Goal: Navigation & Orientation: Find specific page/section

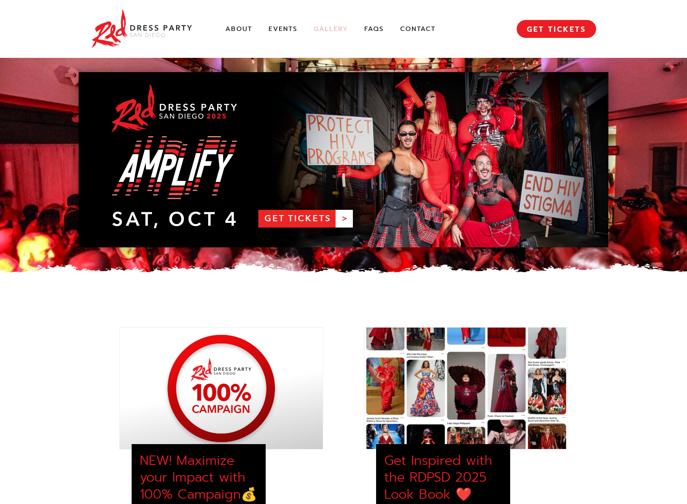
click at [321, 30] on link "Gallery" at bounding box center [331, 29] width 34 height 9
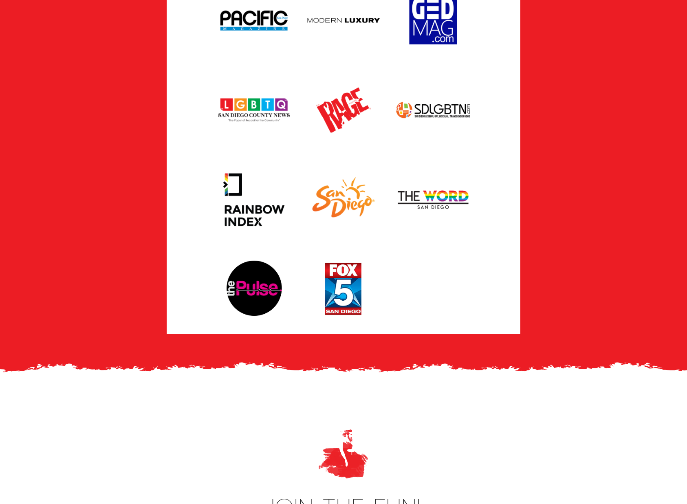
scroll to position [2127, 0]
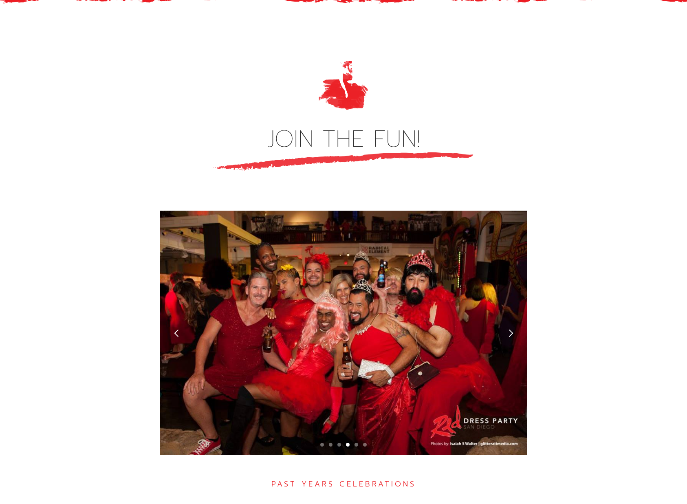
click at [512, 329] on div "next slide" at bounding box center [510, 333] width 9 height 9
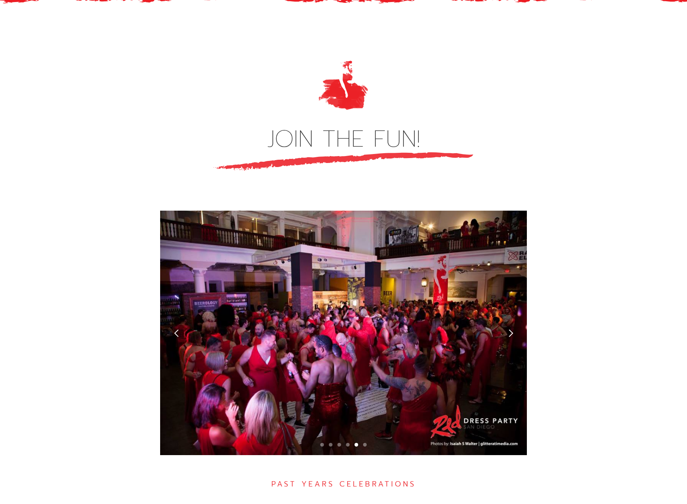
click at [512, 329] on div "next slide" at bounding box center [510, 333] width 9 height 9
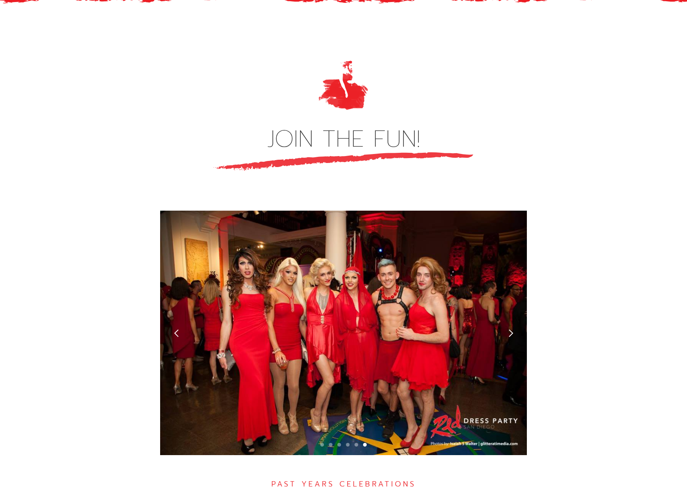
click at [512, 329] on div "next slide" at bounding box center [510, 333] width 9 height 9
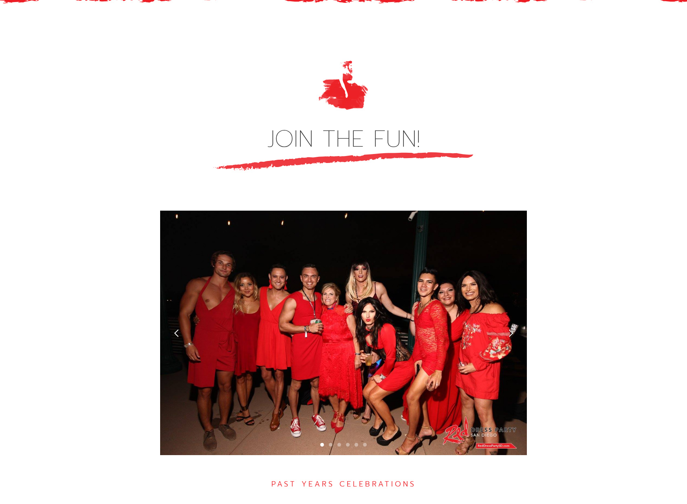
click at [512, 329] on div "next slide" at bounding box center [510, 333] width 9 height 9
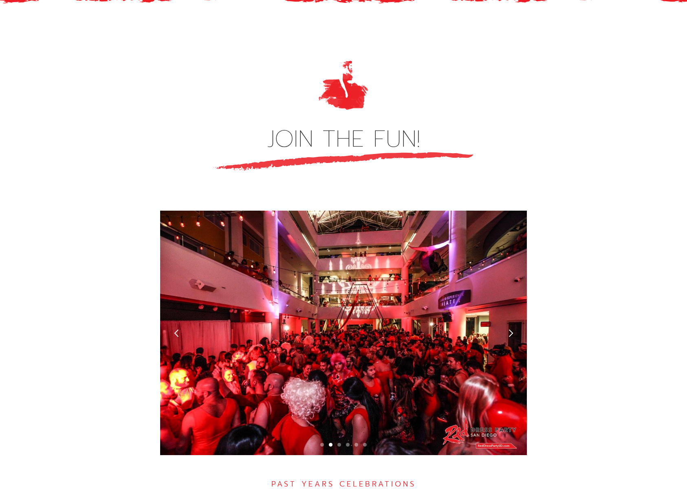
click at [512, 329] on div "next slide" at bounding box center [510, 333] width 9 height 9
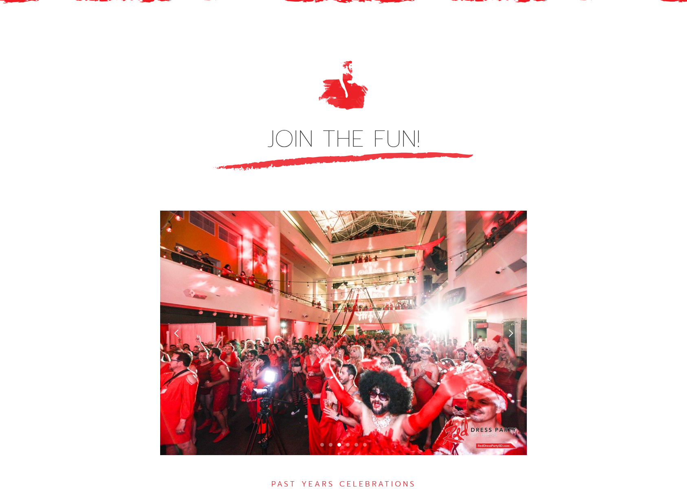
click at [512, 329] on div "next slide" at bounding box center [510, 333] width 9 height 9
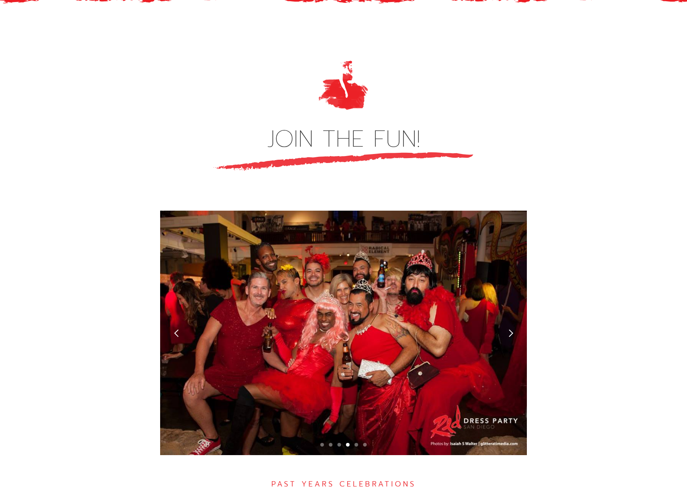
click at [512, 329] on div "next slide" at bounding box center [510, 333] width 9 height 9
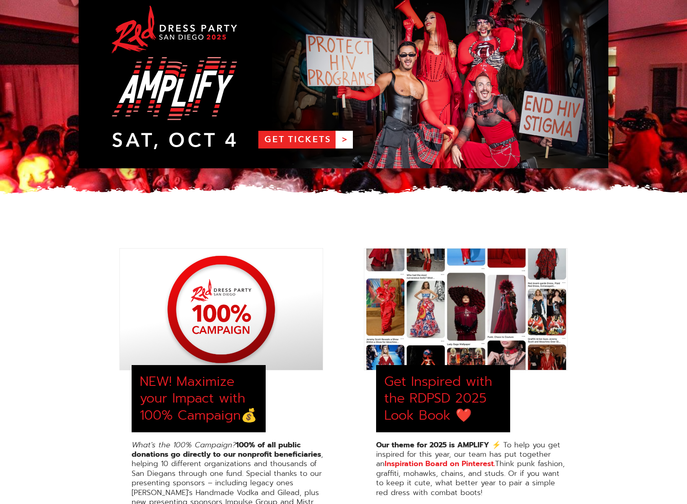
scroll to position [0, 0]
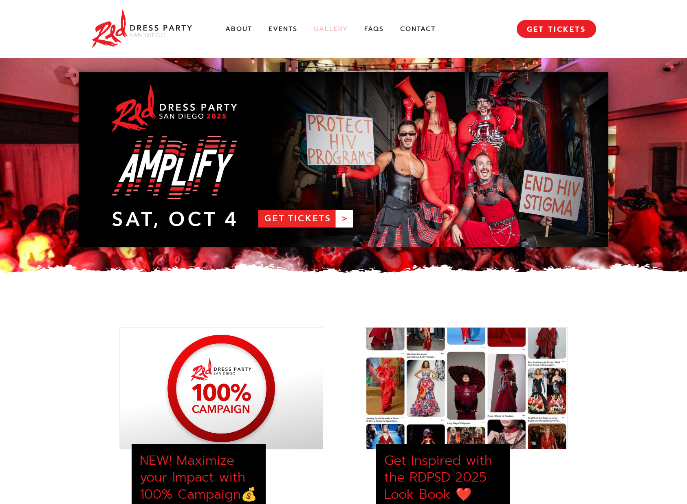
click at [337, 26] on link "Gallery" at bounding box center [331, 29] width 34 height 9
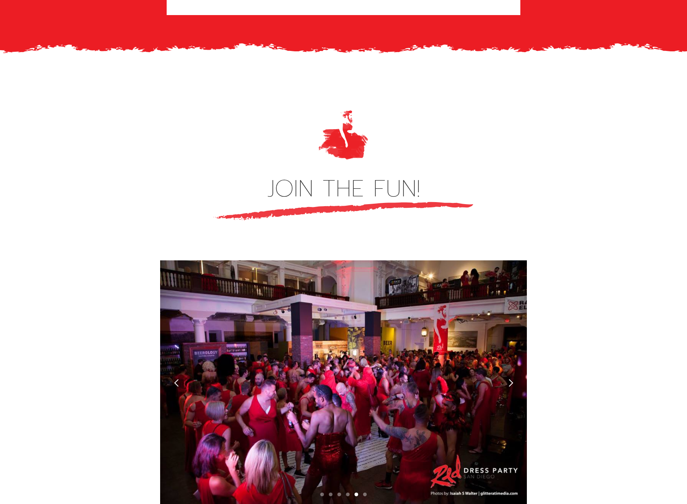
scroll to position [2079, 0]
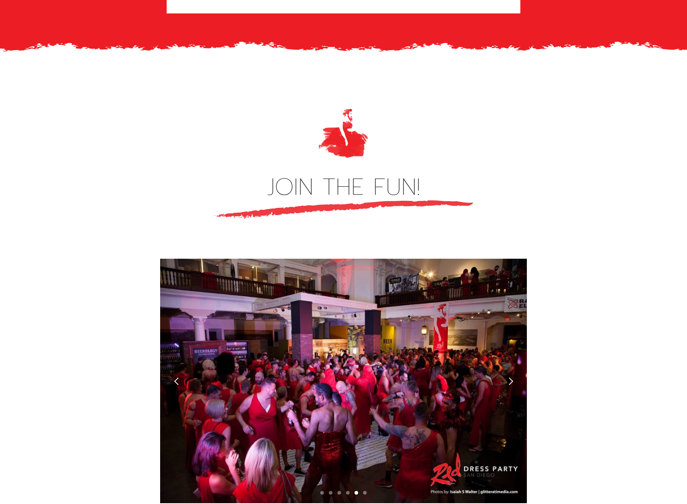
click at [507, 377] on div "next slide" at bounding box center [510, 381] width 9 height 9
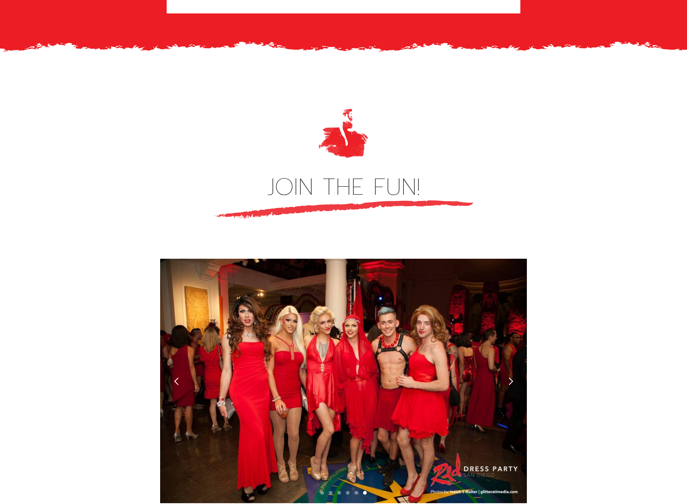
click at [510, 377] on div "next slide" at bounding box center [510, 381] width 9 height 9
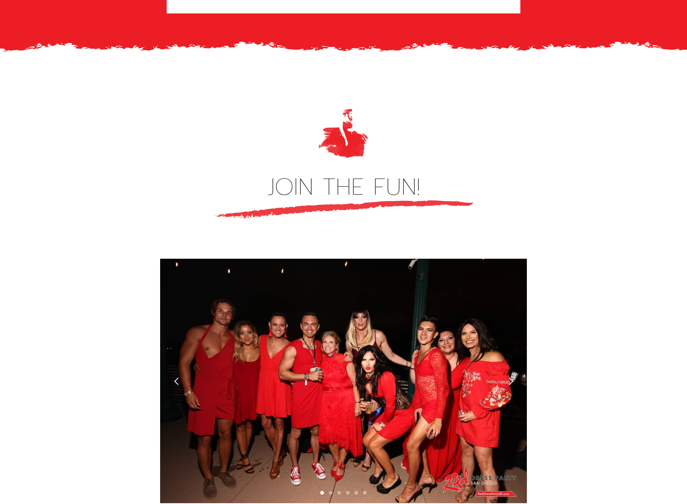
click at [510, 377] on div "next slide" at bounding box center [510, 381] width 9 height 9
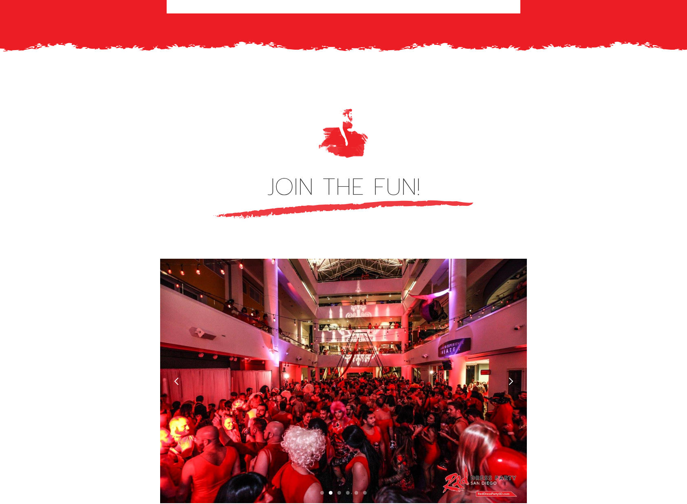
click at [510, 377] on div "next slide" at bounding box center [510, 381] width 9 height 9
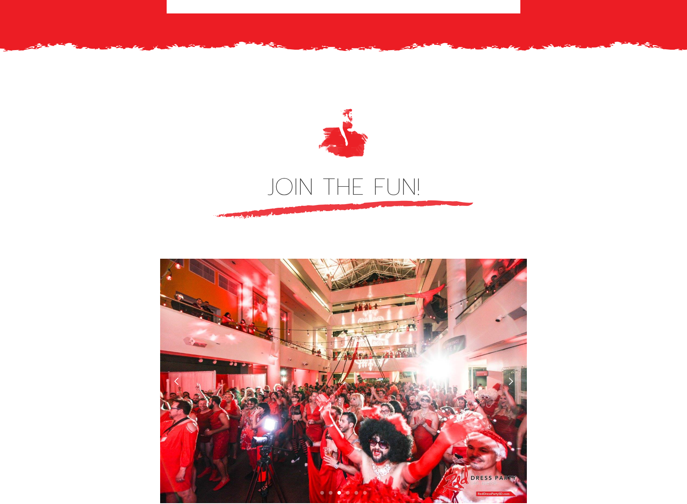
click at [510, 377] on div "next slide" at bounding box center [510, 381] width 9 height 9
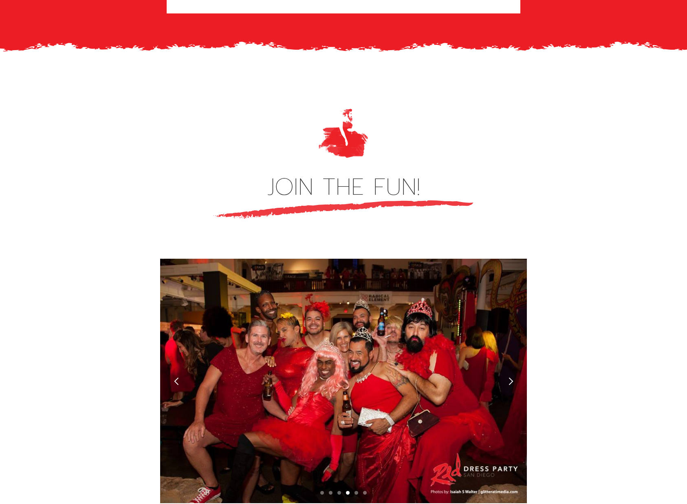
click at [510, 377] on div "next slide" at bounding box center [510, 381] width 9 height 9
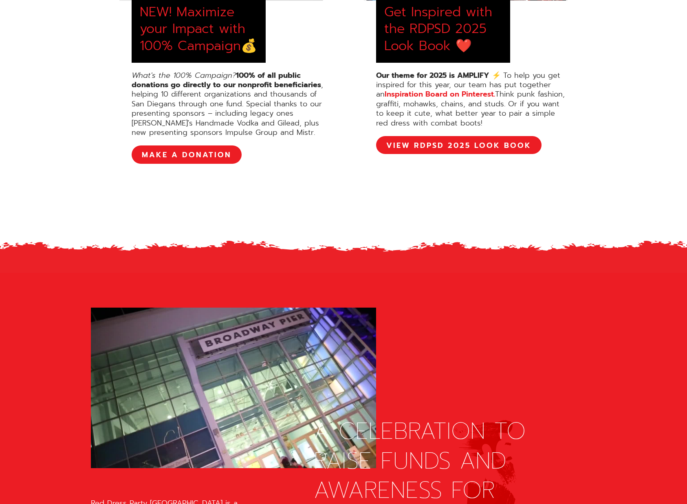
scroll to position [0, 0]
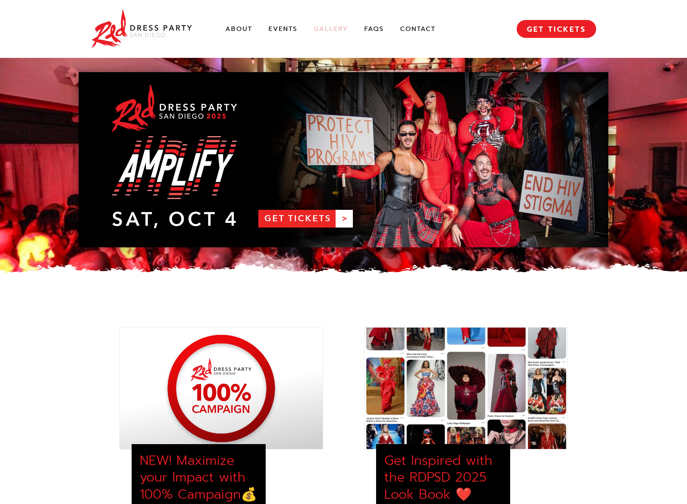
click at [323, 30] on link "Gallery" at bounding box center [331, 29] width 34 height 9
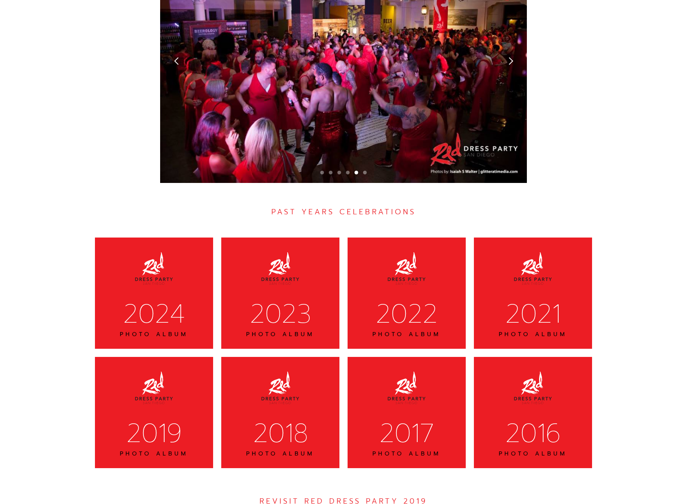
scroll to position [2471, 0]
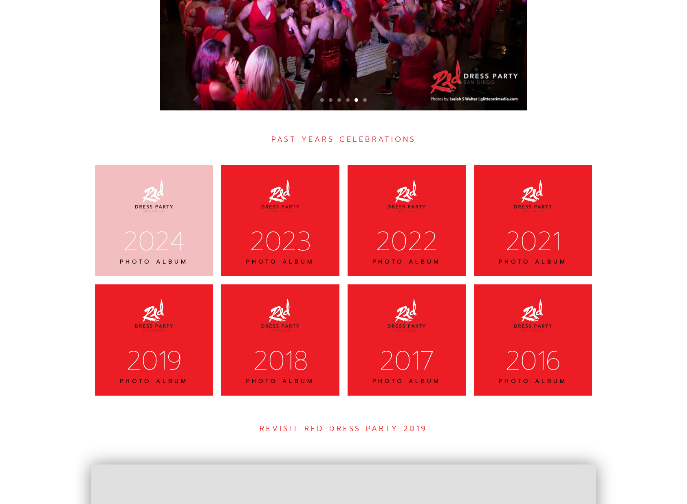
click at [159, 224] on div "2024" at bounding box center [153, 241] width 97 height 34
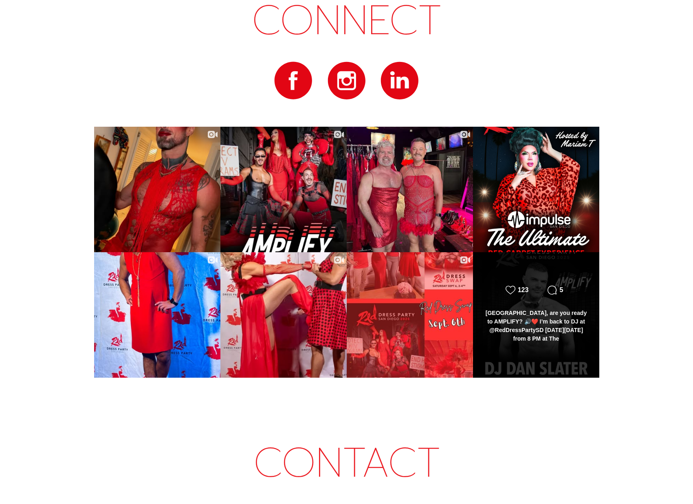
scroll to position [4248, 0]
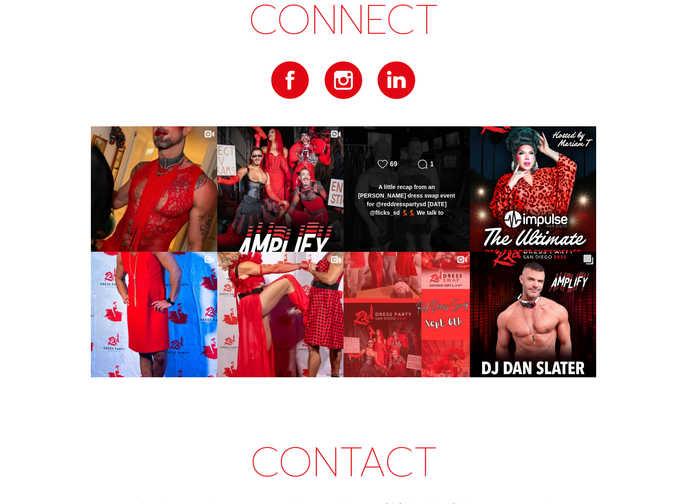
click at [374, 201] on div "Likes Count 69 Comments Count 1 A little recap from an amazing red dress swap e…" at bounding box center [406, 189] width 127 height 126
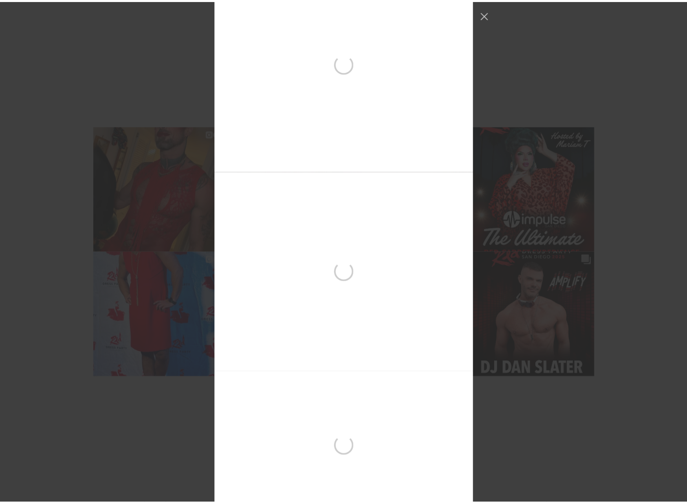
scroll to position [0, 0]
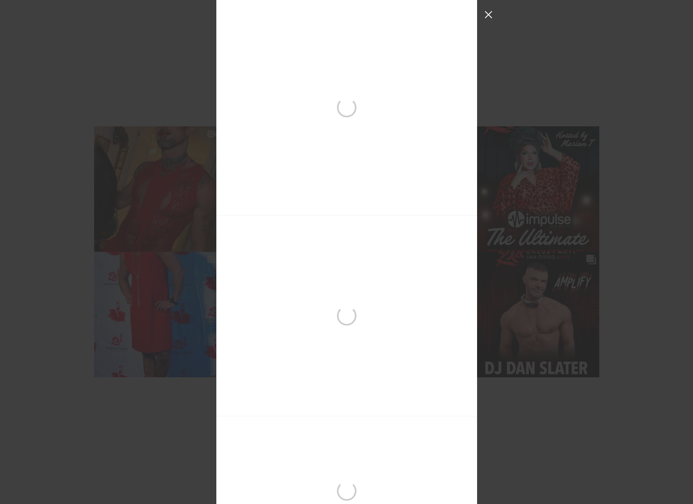
click at [481, 16] on div "reddresspartysd Follow" at bounding box center [346, 252] width 693 height 504
click at [485, 14] on button "Close Instagram Feed Popup" at bounding box center [488, 14] width 13 height 13
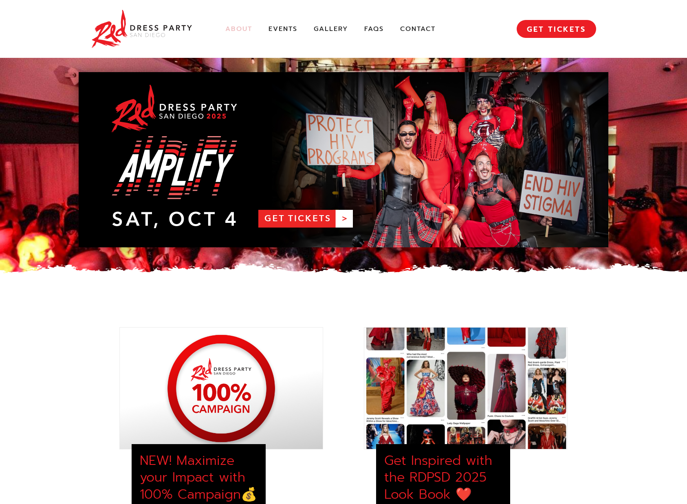
click at [239, 30] on link "About" at bounding box center [238, 29] width 27 height 9
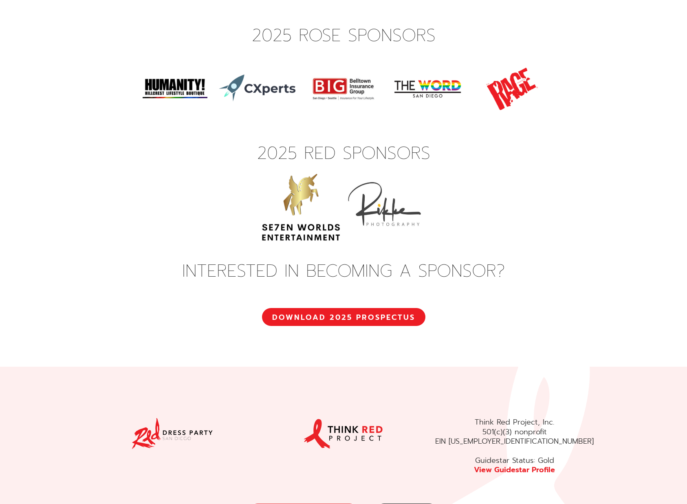
scroll to position [2911, 0]
